Goal: Information Seeking & Learning: Learn about a topic

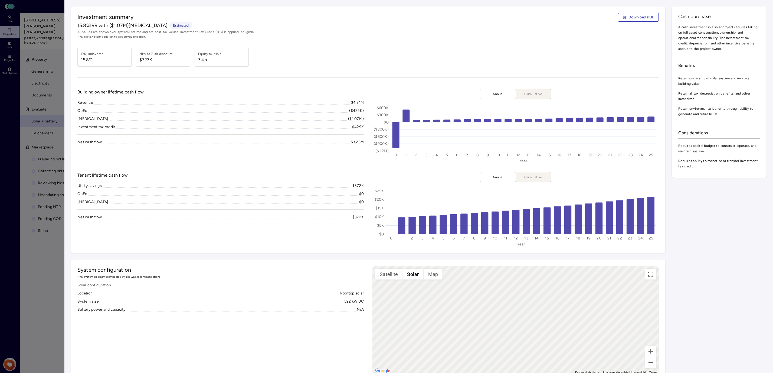
scroll to position [1060, 0]
click at [436, 40] on div "Investment summary Download PDF 15.8% IRR with ($1.07M) [MEDICAL_DATA] Estimate…" at bounding box center [368, 129] width 595 height 246
click at [99, 58] on span "15.8%" at bounding box center [92, 60] width 23 height 6
click at [36, 115] on div at bounding box center [386, 186] width 773 height 373
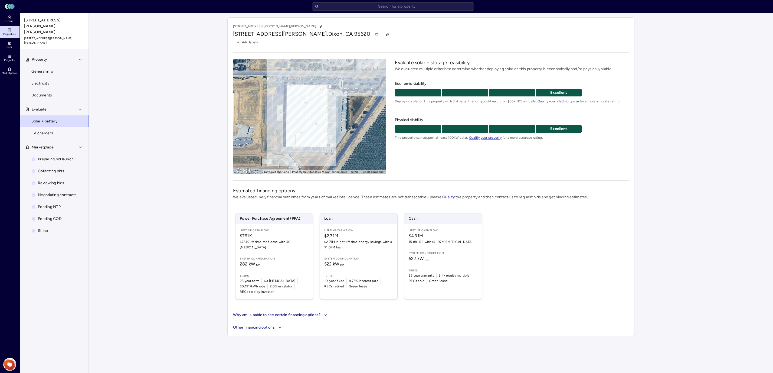
click at [455, 244] on span "15.8% IRR with ($1.07M) [MEDICAL_DATA]" at bounding box center [443, 241] width 69 height 5
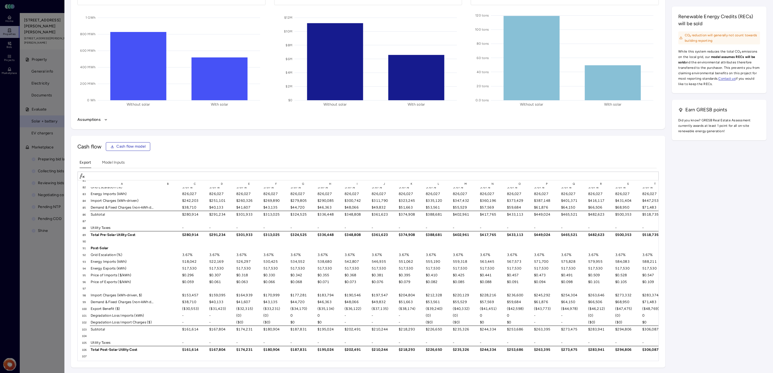
scroll to position [583, 0]
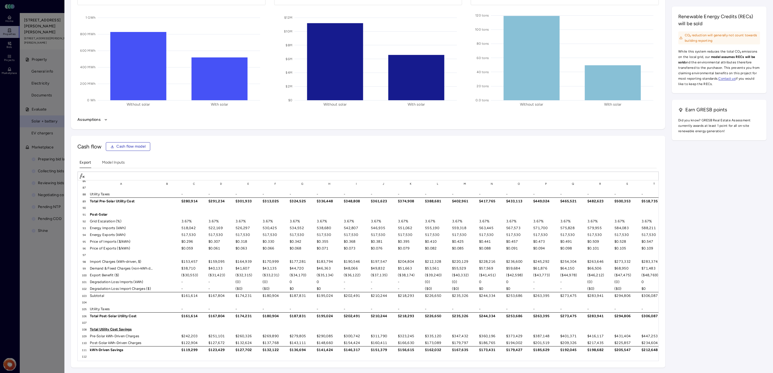
click at [187, 247] on div "$0.059" at bounding box center [194, 250] width 27 height 7
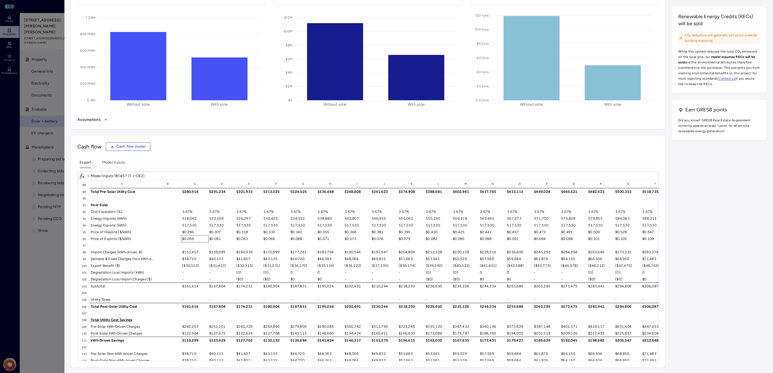
scroll to position [600, 0]
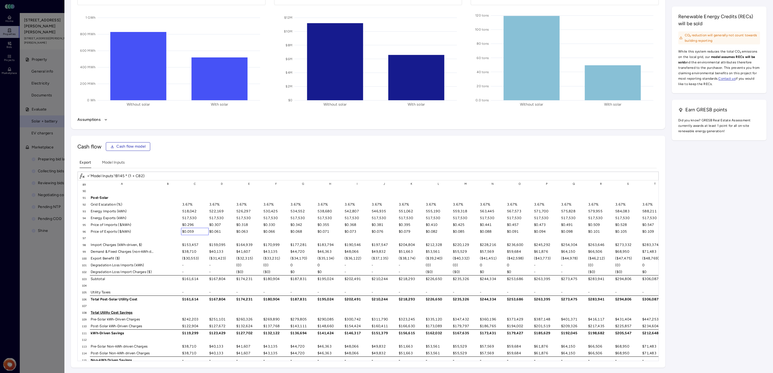
click at [194, 241] on div "$153,457" at bounding box center [194, 244] width 27 height 7
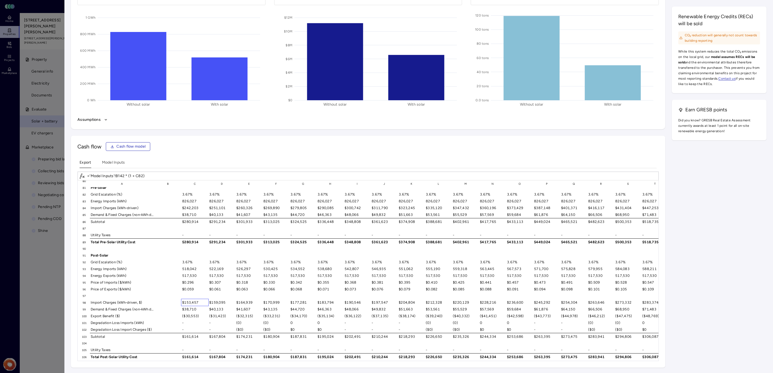
scroll to position [536, 0]
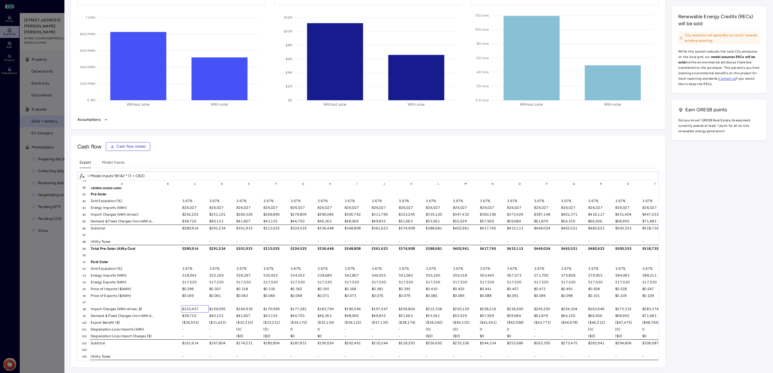
click at [192, 265] on div "3.67%" at bounding box center [194, 268] width 27 height 7
click at [192, 272] on div "518,042" at bounding box center [194, 275] width 27 height 7
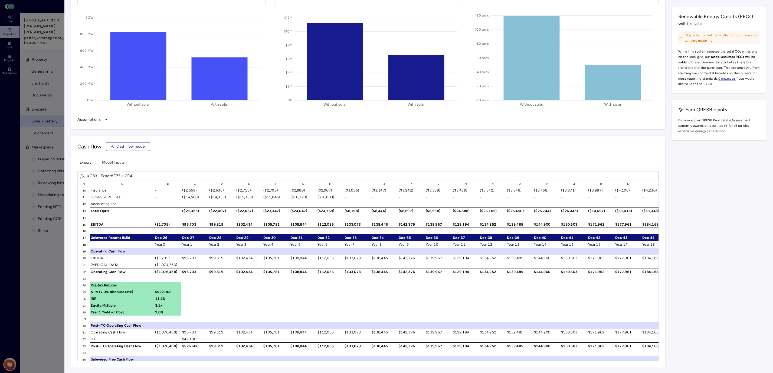
scroll to position [55, 0]
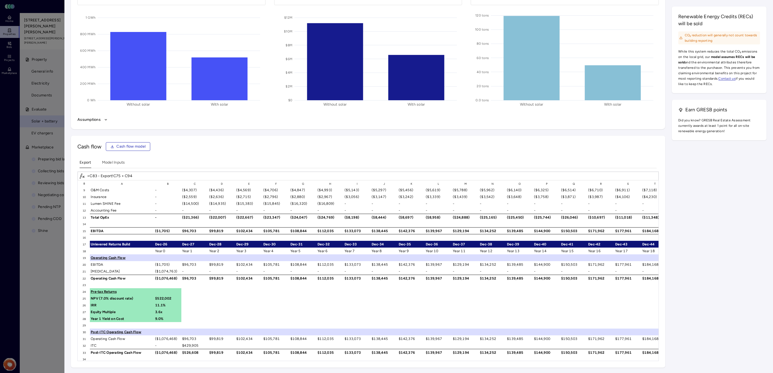
click at [216, 230] on div "$99,819" at bounding box center [222, 230] width 27 height 7
click at [111, 227] on div "EBITDA" at bounding box center [122, 230] width 64 height 7
click at [106, 227] on div "EBITDA" at bounding box center [122, 230] width 64 height 7
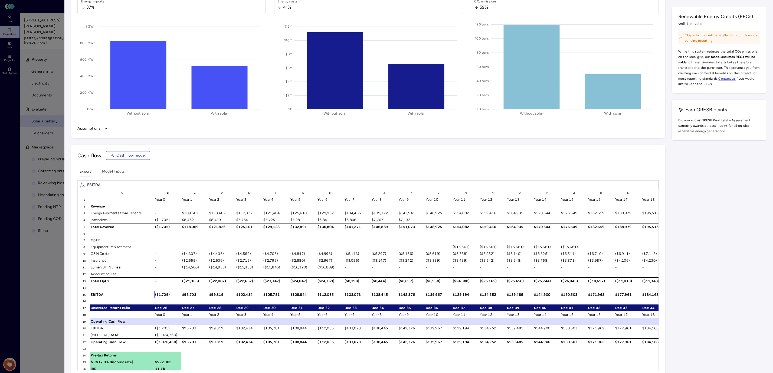
scroll to position [735, 0]
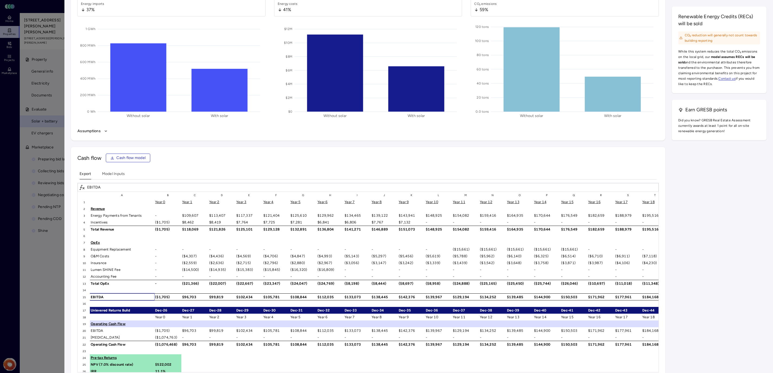
click at [191, 266] on div "($14,500)" at bounding box center [194, 269] width 27 height 7
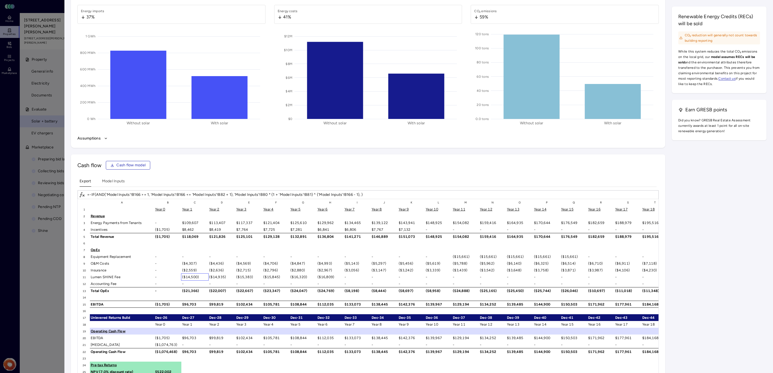
click at [190, 260] on div "($4,307)" at bounding box center [194, 263] width 27 height 7
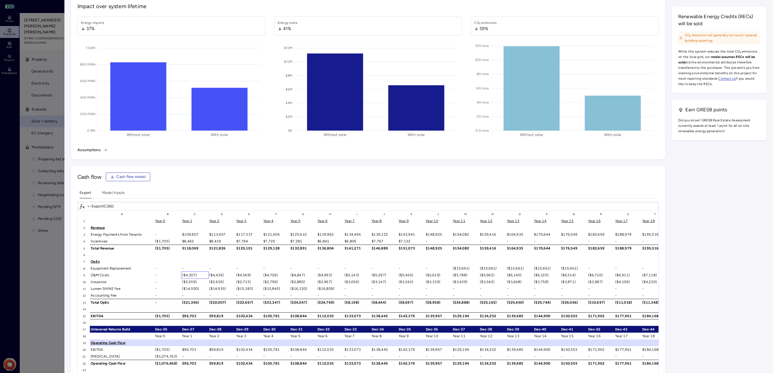
scroll to position [713, 0]
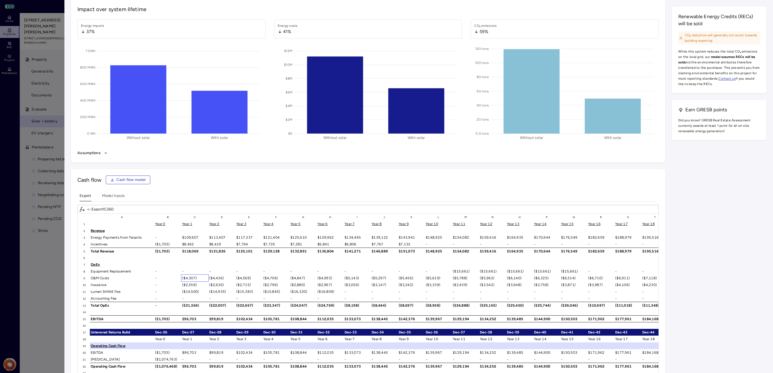
click at [101, 288] on div "Lumen SHINE Fee" at bounding box center [122, 291] width 64 height 7
click at [110, 288] on div "Lumen SHINE Fee" at bounding box center [122, 291] width 64 height 7
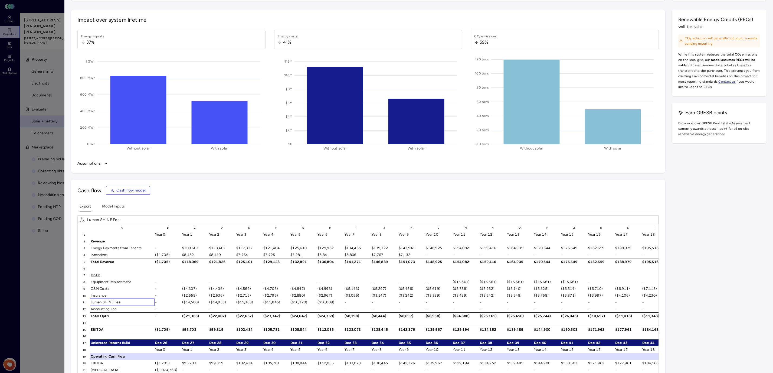
scroll to position [747, 0]
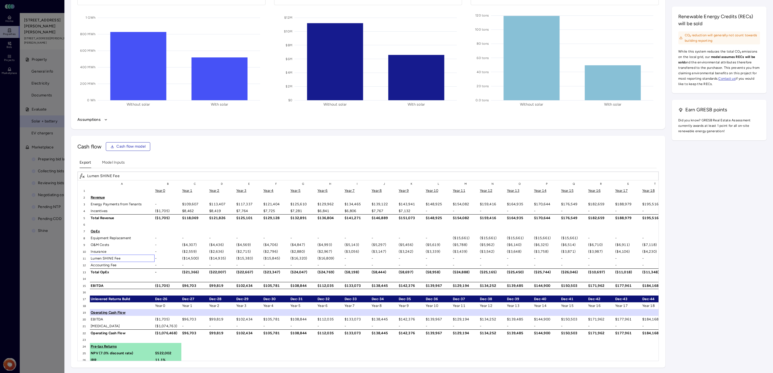
click at [122, 217] on div "Total Revenue" at bounding box center [122, 217] width 64 height 7
click at [185, 191] on div "Year 1" at bounding box center [194, 190] width 27 height 7
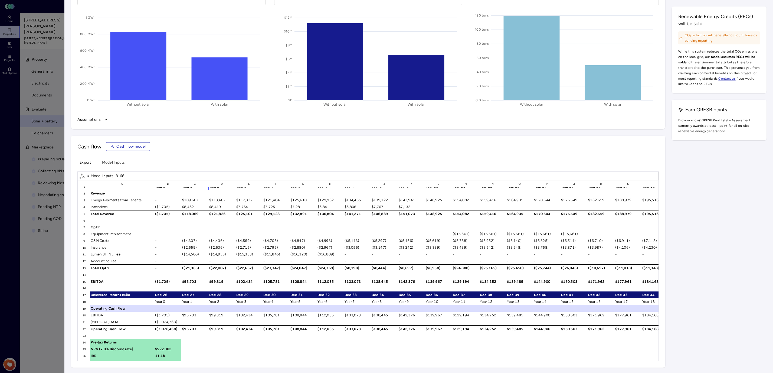
scroll to position [0, 0]
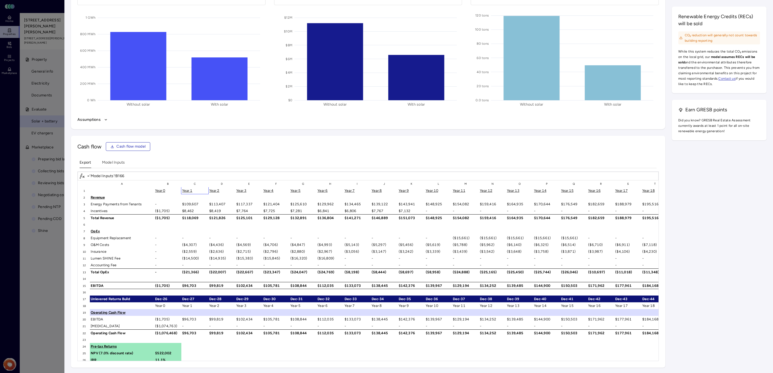
click at [189, 203] on div "$109,607" at bounding box center [194, 204] width 27 height 7
click at [137, 201] on div "Energy Payments from Tenants" at bounding box center [122, 204] width 64 height 7
click at [179, 201] on div "-" at bounding box center [167, 204] width 27 height 7
click at [189, 201] on div "$109,607" at bounding box center [194, 204] width 27 height 7
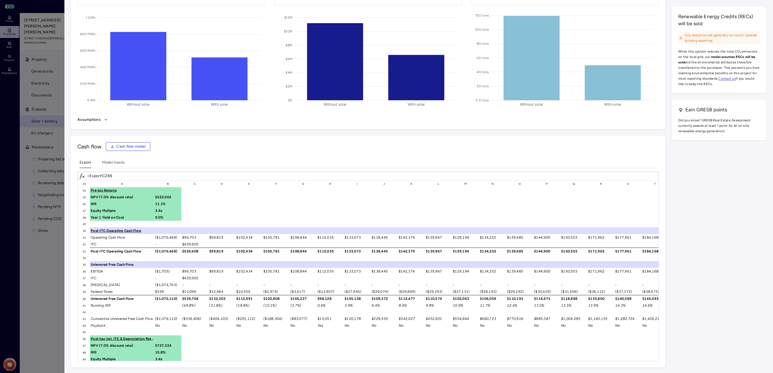
scroll to position [157, 0]
click at [187, 287] on div "$13,096" at bounding box center [194, 290] width 27 height 7
click at [198, 294] on div "$539,704" at bounding box center [194, 297] width 27 height 7
click at [271, 287] on div "($2,974)" at bounding box center [276, 290] width 27 height 7
click at [271, 301] on div "(10.1%)" at bounding box center [276, 304] width 27 height 7
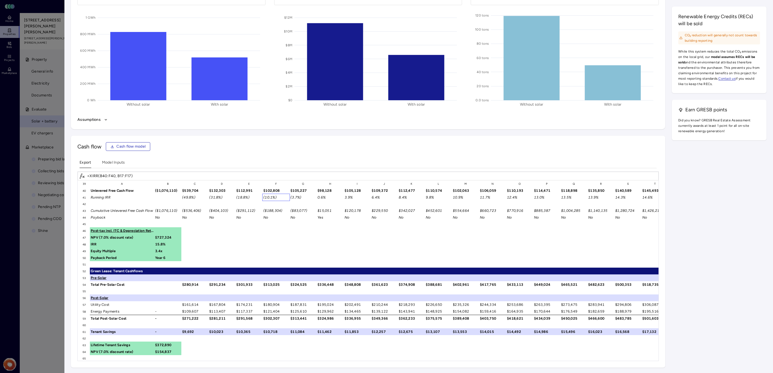
scroll to position [264, 0]
click at [189, 308] on div "$109,607" at bounding box center [194, 311] width 27 height 7
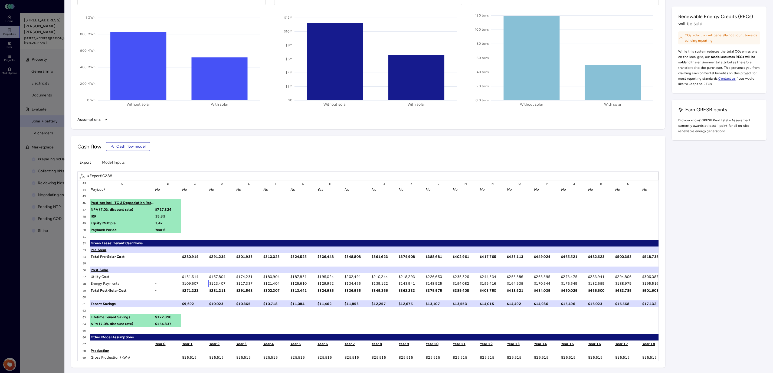
scroll to position [292, 0]
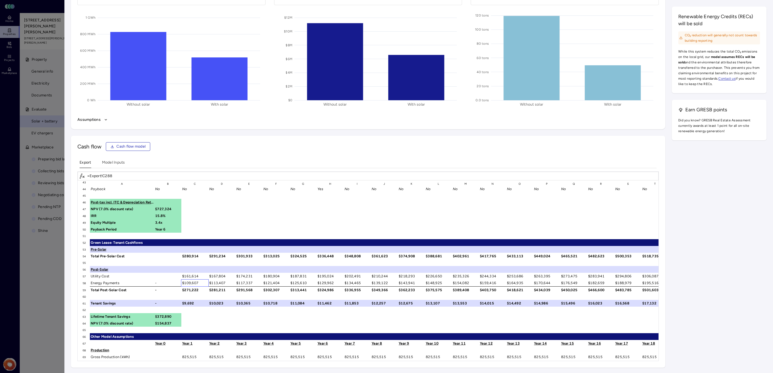
click at [108, 161] on Inputs "Model Inputs" at bounding box center [113, 163] width 23 height 8
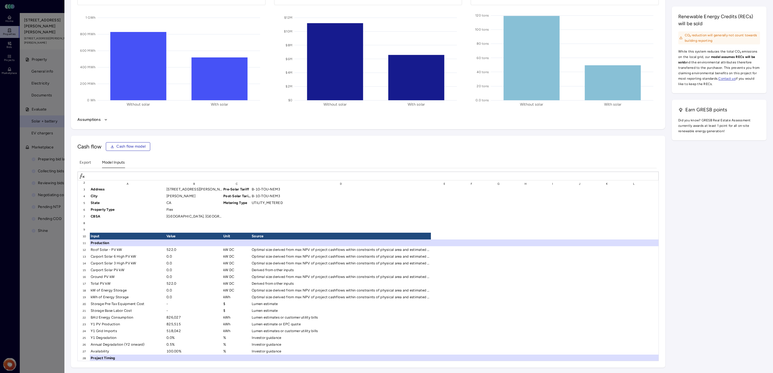
scroll to position [15, 0]
click at [172, 250] on div "522.0" at bounding box center [194, 249] width 57 height 7
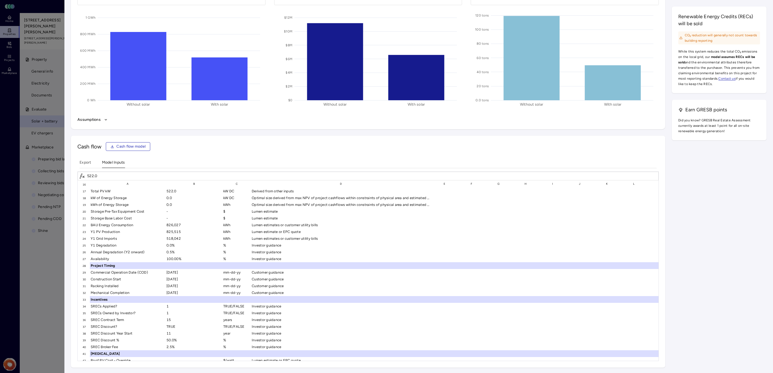
scroll to position [108, 0]
click at [170, 271] on div "[DATE]" at bounding box center [194, 271] width 57 height 7
click at [170, 275] on div "[DATE]" at bounding box center [194, 278] width 57 height 7
click at [184, 284] on div "[DATE]" at bounding box center [194, 285] width 57 height 7
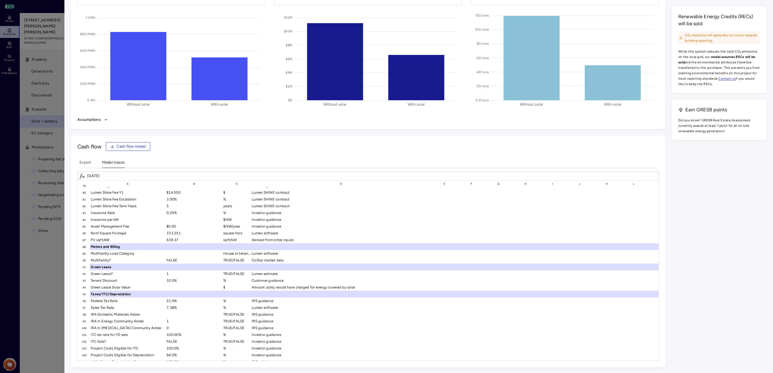
scroll to position [533, 0]
click at [174, 270] on div "1" at bounding box center [194, 273] width 57 height 7
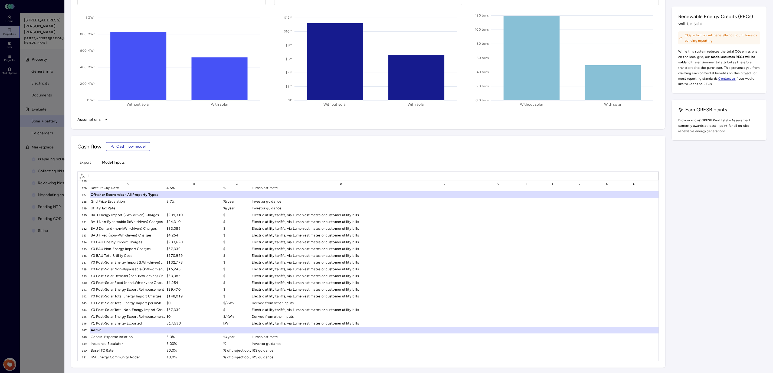
scroll to position [846, 0]
click at [180, 288] on div "$29,470" at bounding box center [194, 291] width 57 height 7
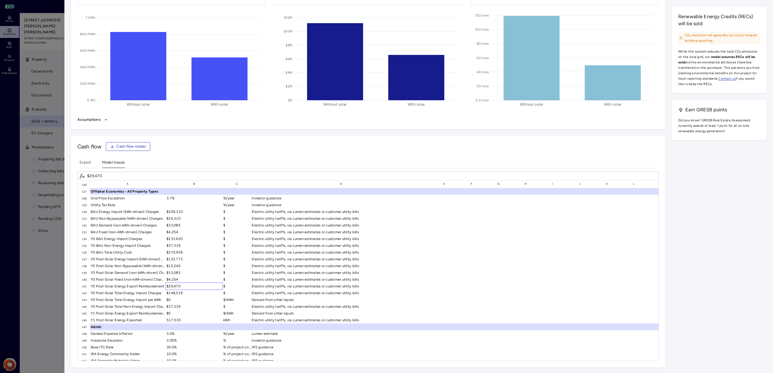
scroll to position [855, 0]
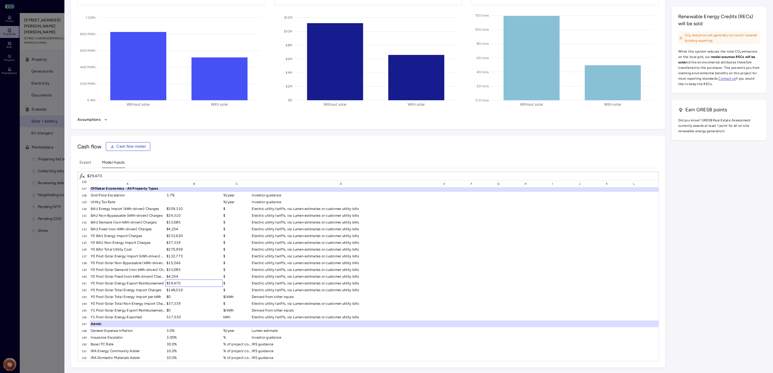
click at [179, 314] on div "517,530" at bounding box center [194, 317] width 57 height 7
click at [188, 314] on div "517,530" at bounding box center [194, 317] width 57 height 7
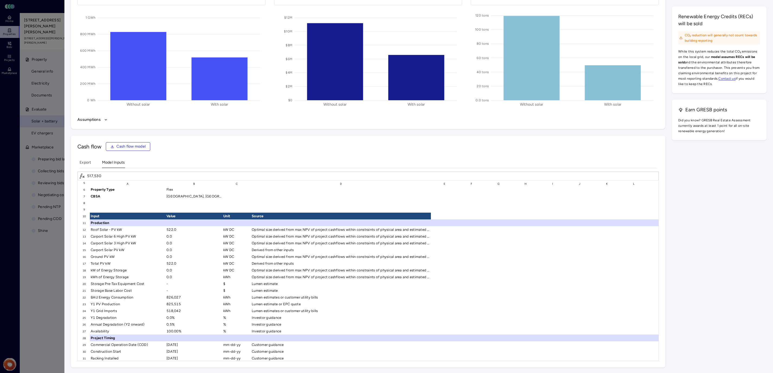
scroll to position [37, 0]
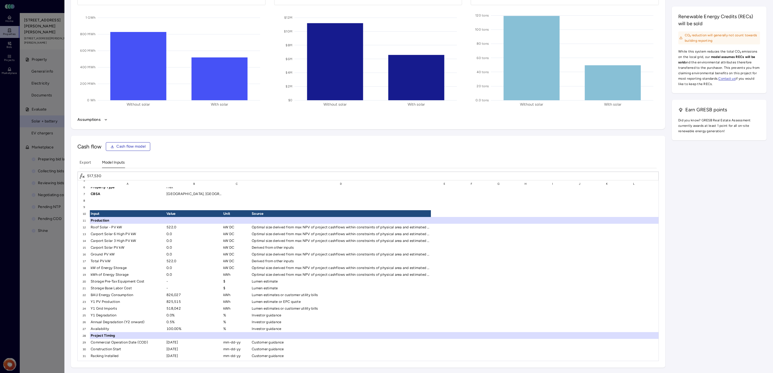
click at [181, 306] on div "518,042" at bounding box center [194, 308] width 57 height 7
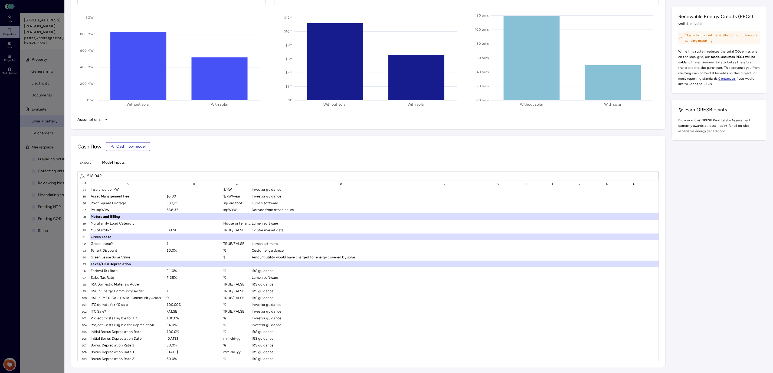
scroll to position [563, 0]
click at [174, 246] on div "10.0%" at bounding box center [194, 249] width 57 height 7
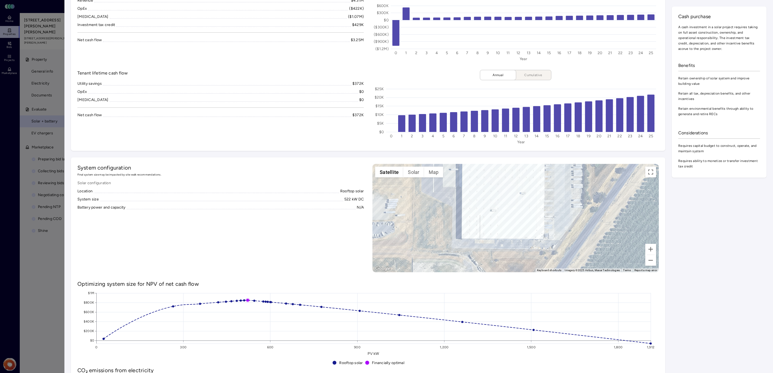
scroll to position [0, 0]
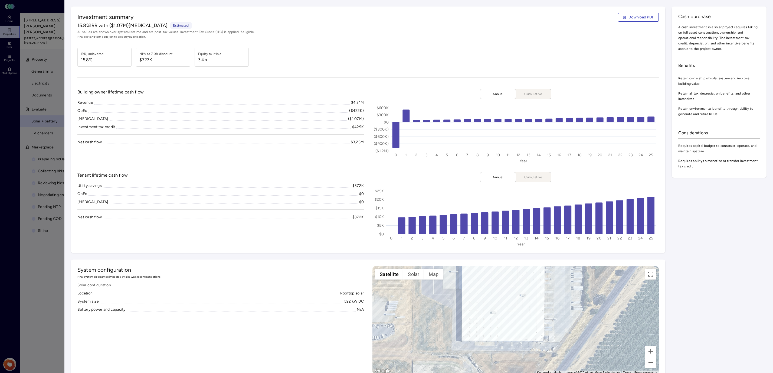
click at [636, 18] on span "Download PDF" at bounding box center [642, 17] width 26 height 6
click at [101, 190] on div "Utility savings $372K OpEx $0 [MEDICAL_DATA] $0 Net cash flow $372K" at bounding box center [220, 201] width 286 height 37
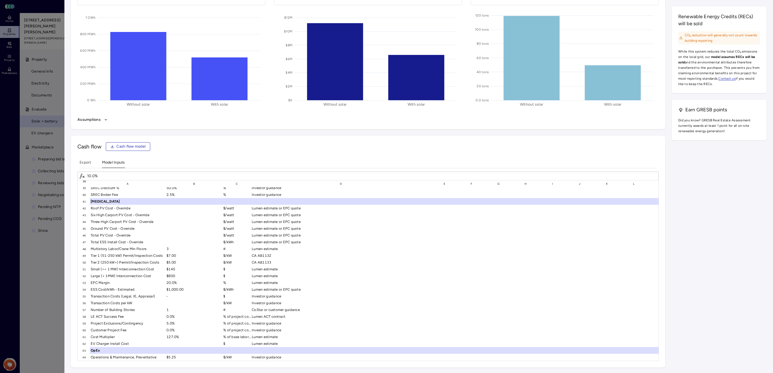
scroll to position [255, 0]
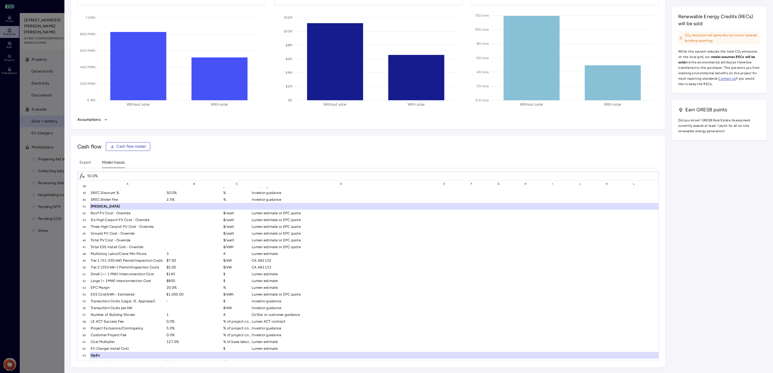
click at [86, 160] on button "Export" at bounding box center [86, 163] width 12 height 8
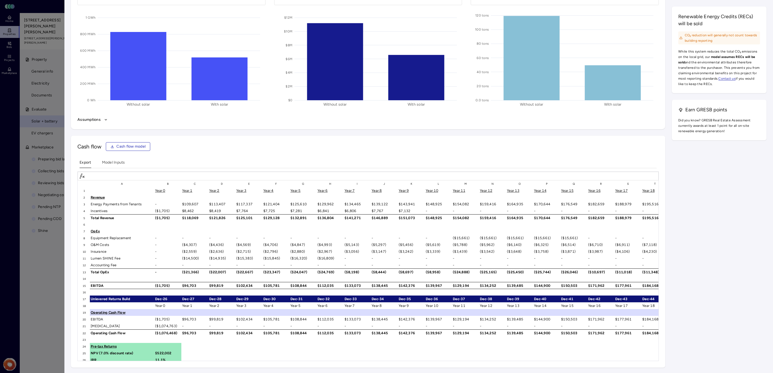
click at [133, 145] on span "Cash flow model" at bounding box center [130, 147] width 29 height 6
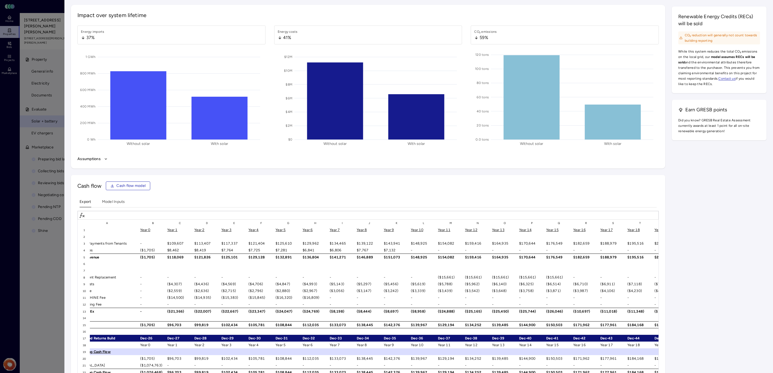
scroll to position [0, 0]
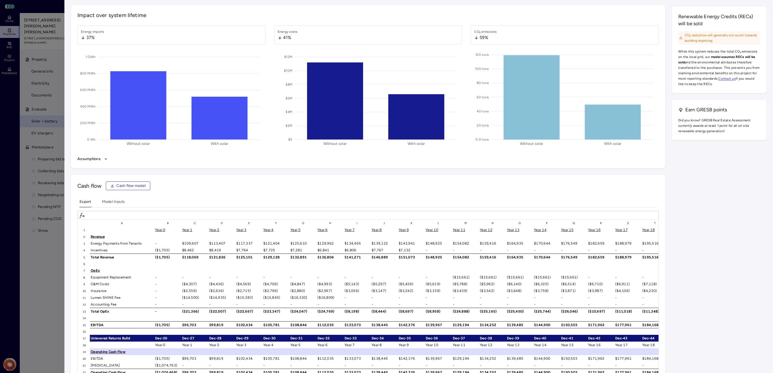
click at [190, 243] on div "$109,607" at bounding box center [194, 243] width 27 height 7
click at [188, 247] on div "$8,462" at bounding box center [194, 250] width 27 height 7
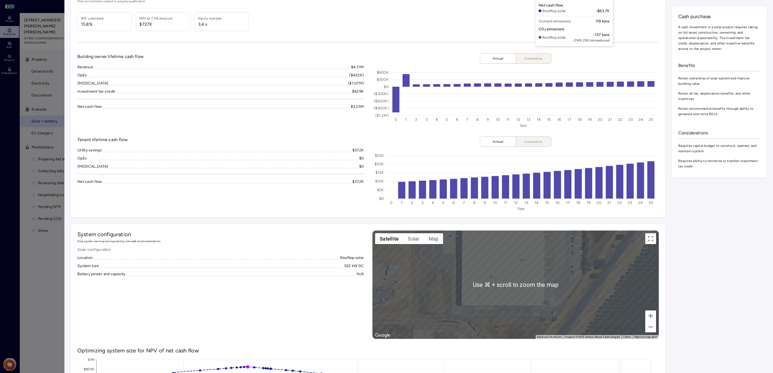
scroll to position [9, 0]
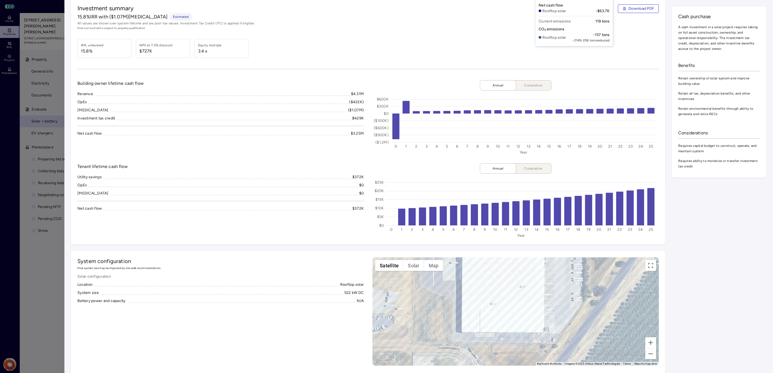
click at [501, 23] on span "All values are shown over system lifetime and are post-tax values. Investment T…" at bounding box center [368, 23] width 582 height 5
click at [536, 85] on span "Cumulative" at bounding box center [533, 85] width 27 height 5
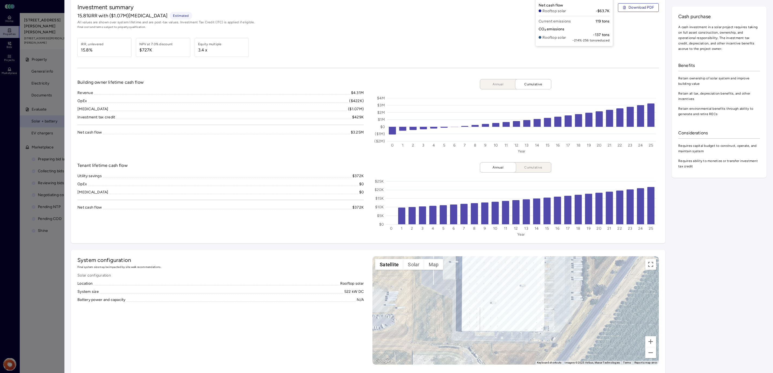
scroll to position [9, 0]
click at [499, 86] on span "Annual" at bounding box center [498, 84] width 27 height 5
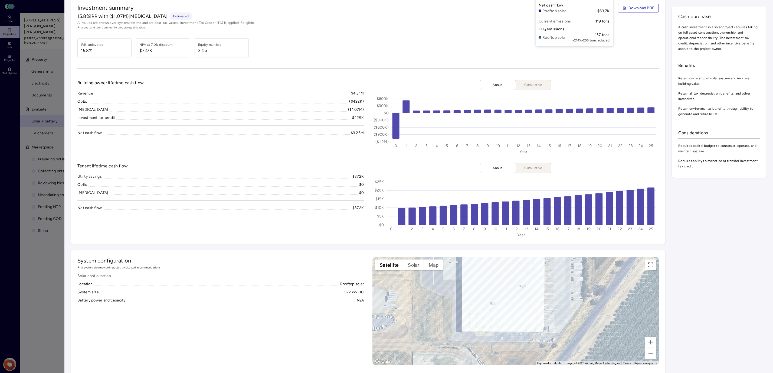
click at [535, 83] on span "Cumulative" at bounding box center [533, 84] width 27 height 5
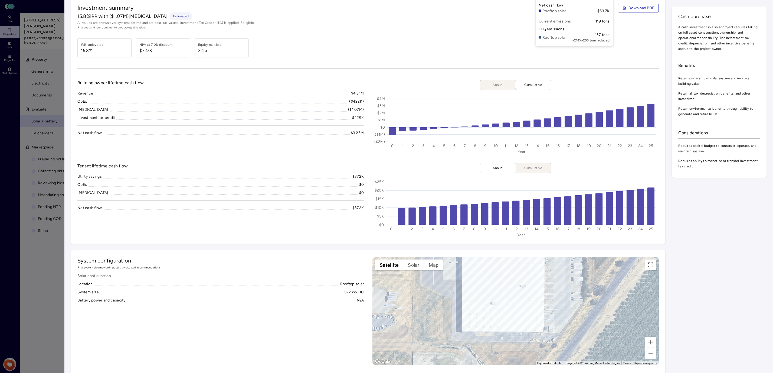
click at [494, 83] on span "Annual" at bounding box center [498, 84] width 27 height 5
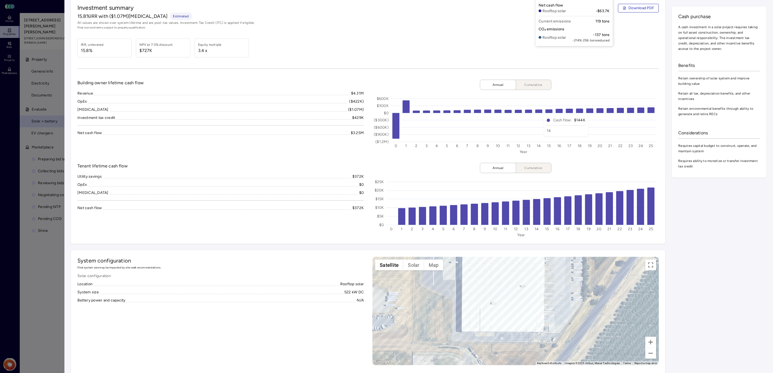
scroll to position [0, 0]
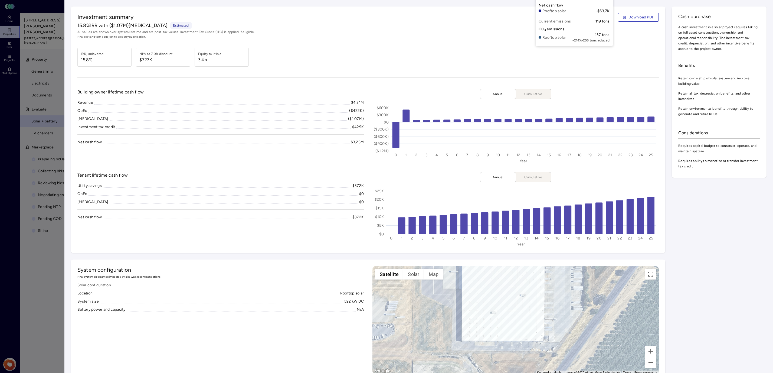
click at [630, 58] on div "IRR, unlevered 15.8% NPV at 7.0% discount $727K Equity multiple 3.4 x" at bounding box center [368, 57] width 582 height 19
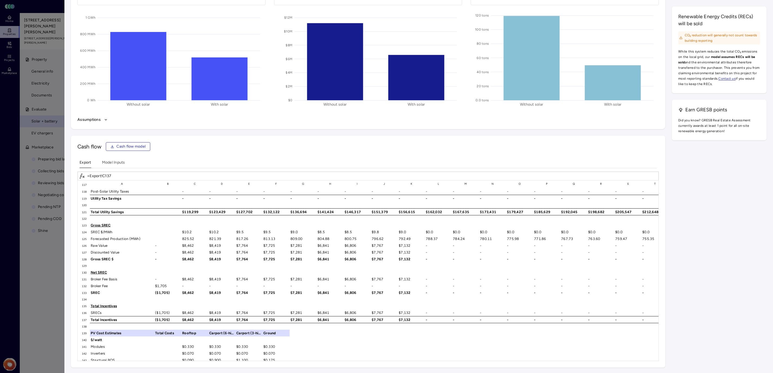
scroll to position [780, 0]
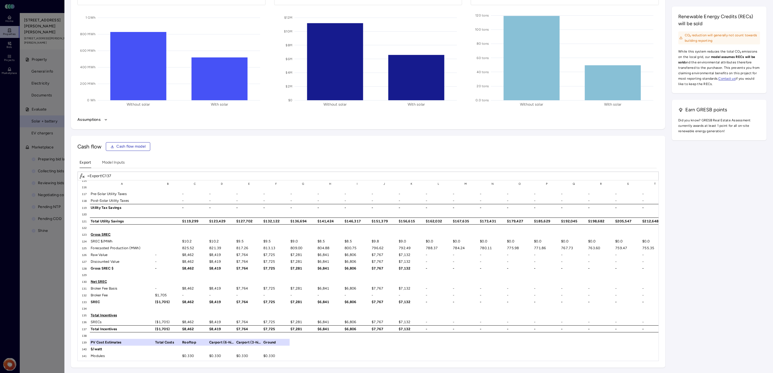
click at [125, 146] on span "Cash flow model" at bounding box center [130, 147] width 29 height 6
